Goal: Ask a question

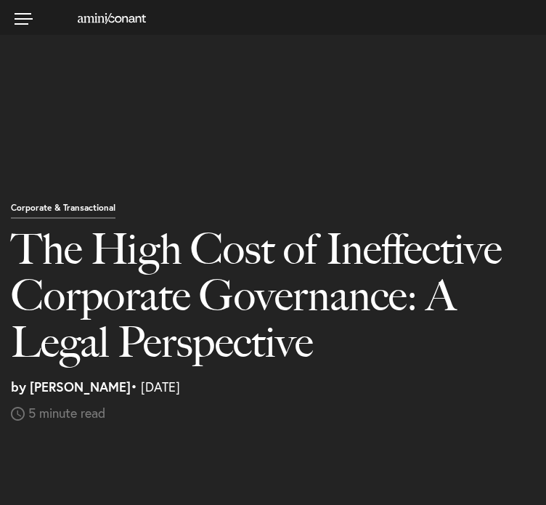
select select "US"
select select "Austin"
select select "Business and Civil Litigation"
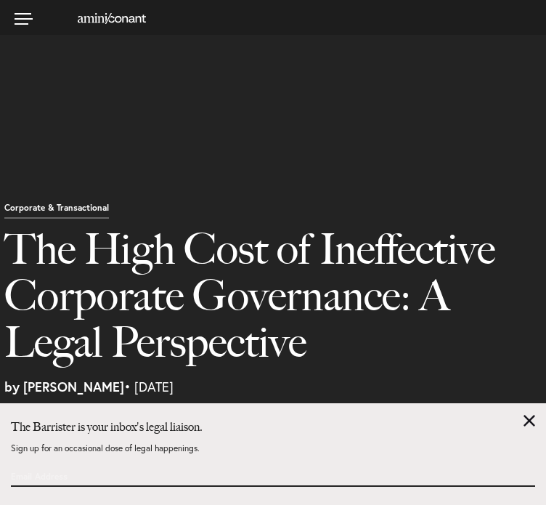
scroll to position [1854, 0]
click at [532, 417] on link at bounding box center [530, 421] width 12 height 12
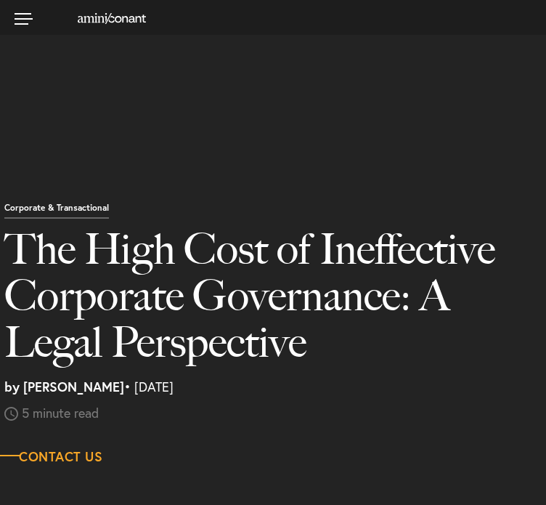
scroll to position [5078, 0]
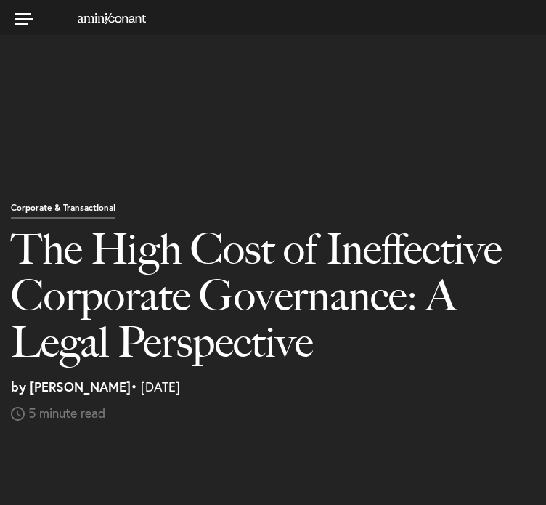
select select "US"
select select "Austin"
select select "Business and Civil Litigation"
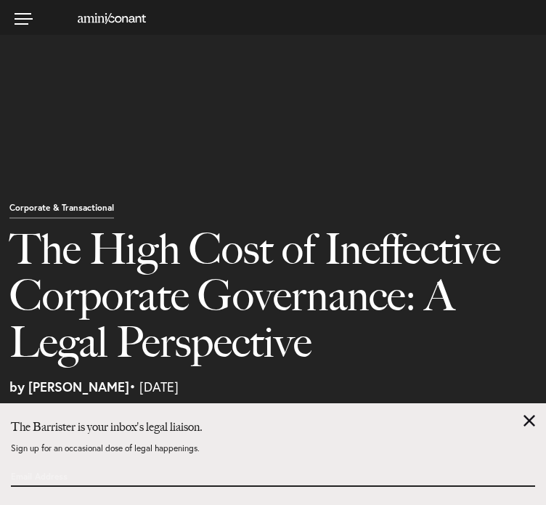
scroll to position [5052, 0]
